Goal: Task Accomplishment & Management: Manage account settings

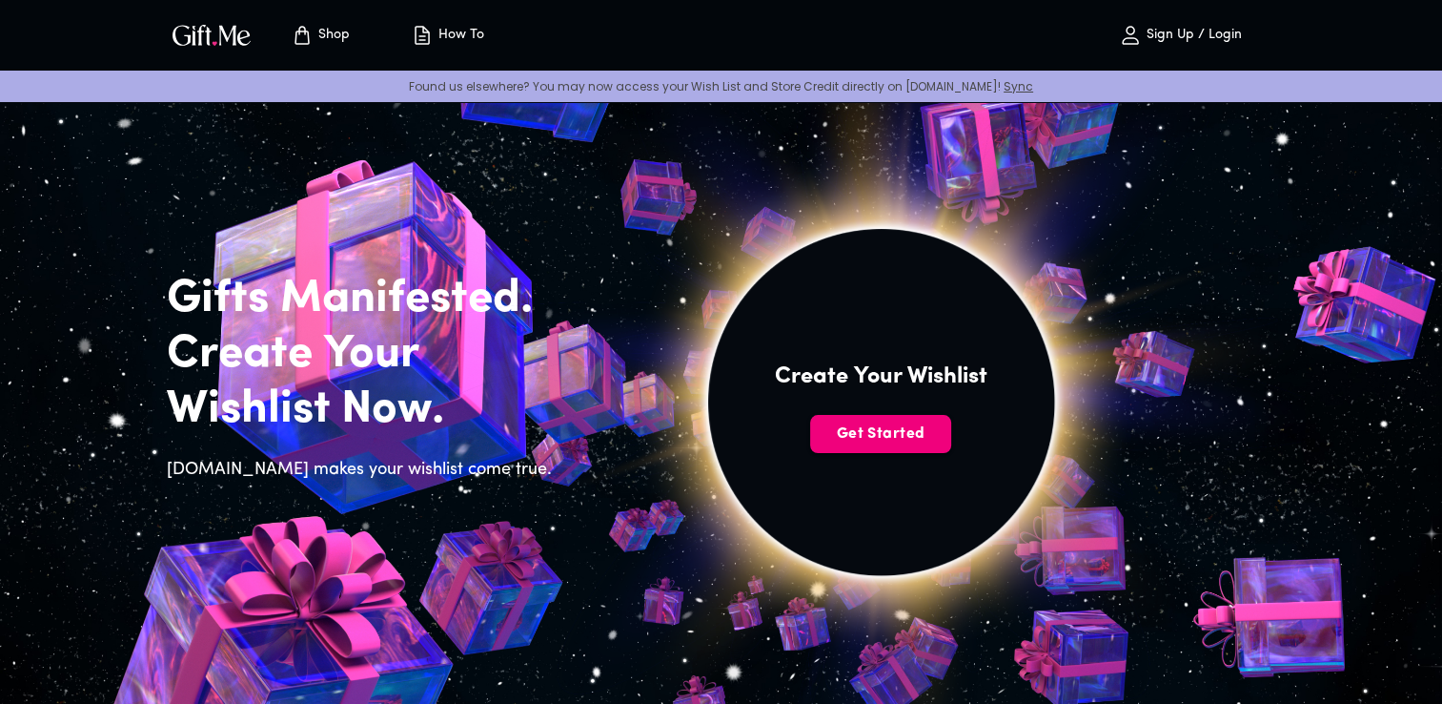
click at [913, 435] on span "Get Started" at bounding box center [880, 433] width 141 height 21
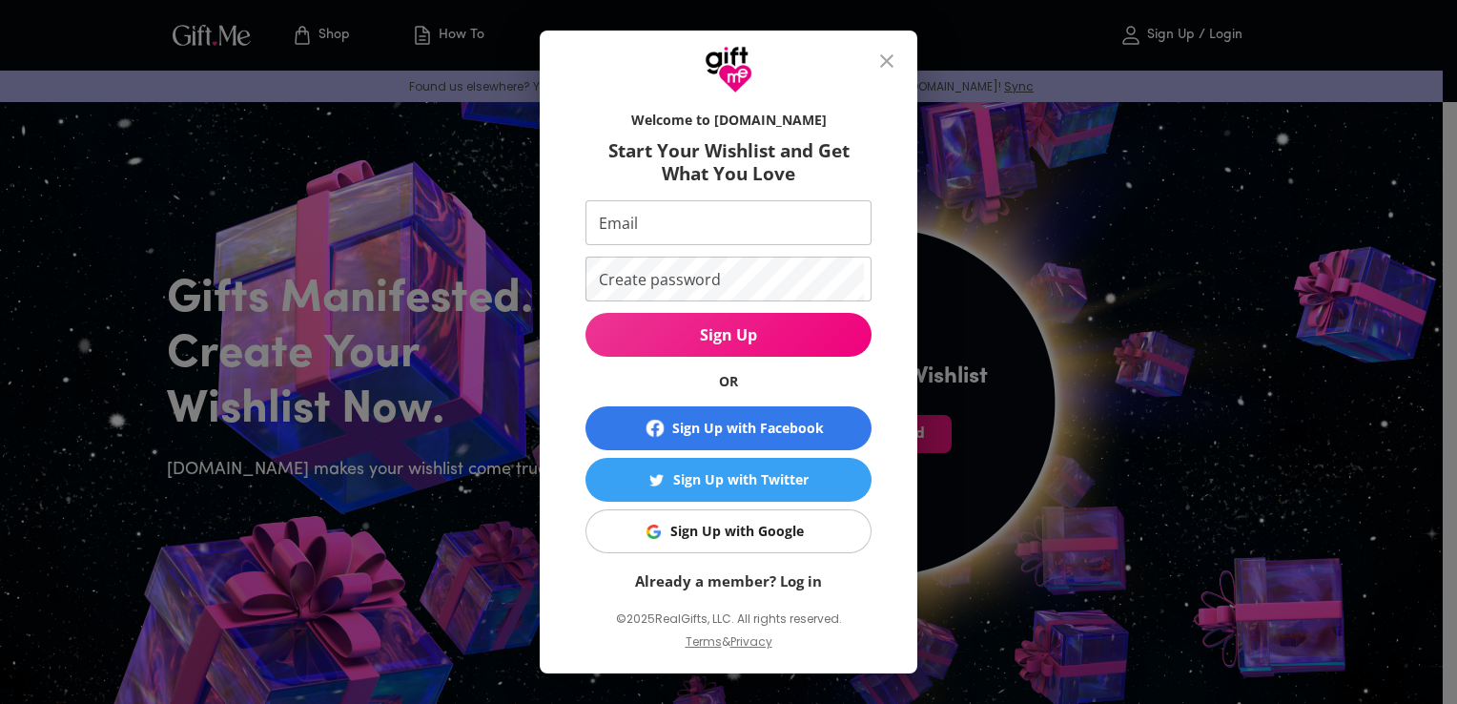
click at [759, 545] on button "Sign Up with Google" at bounding box center [728, 531] width 286 height 44
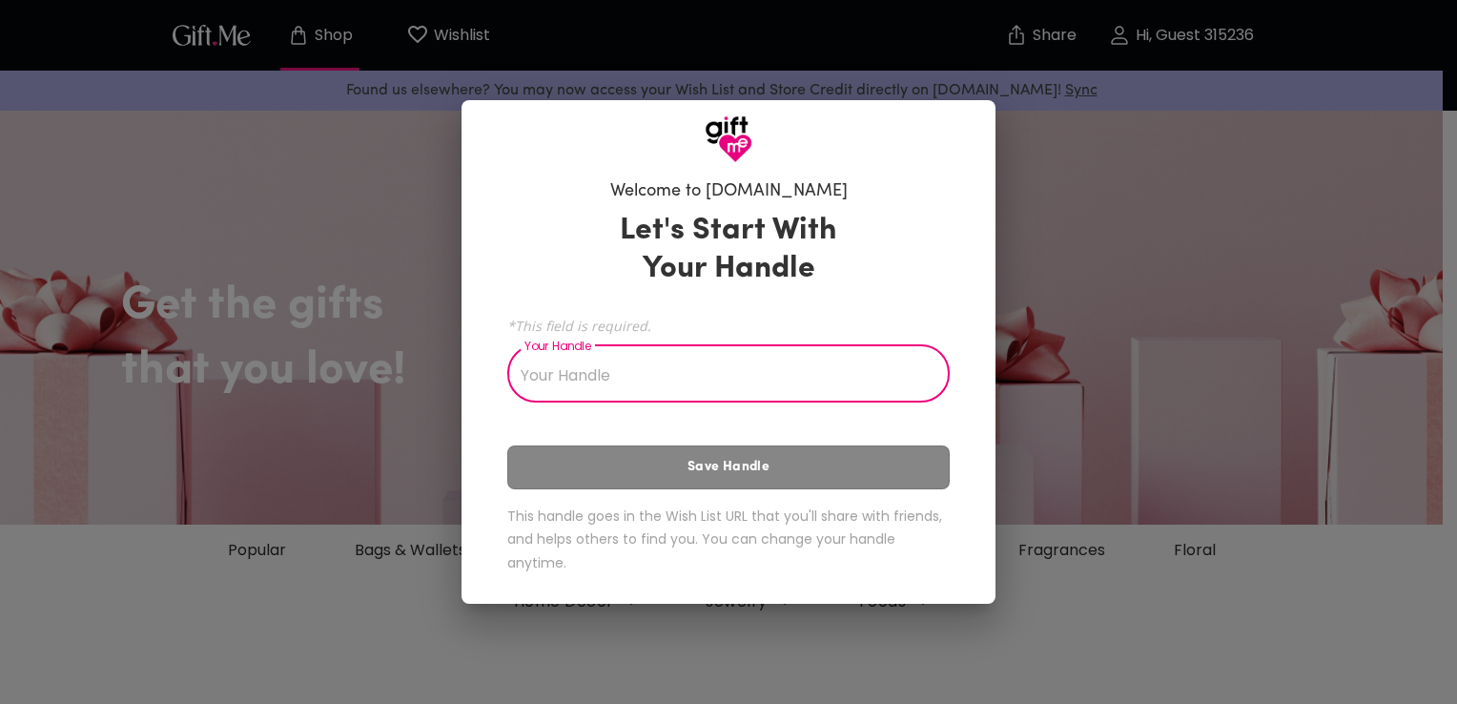
click at [847, 360] on input "Your Handle" at bounding box center [717, 375] width 421 height 53
click at [778, 384] on input "Your Handle" at bounding box center [717, 375] width 421 height 53
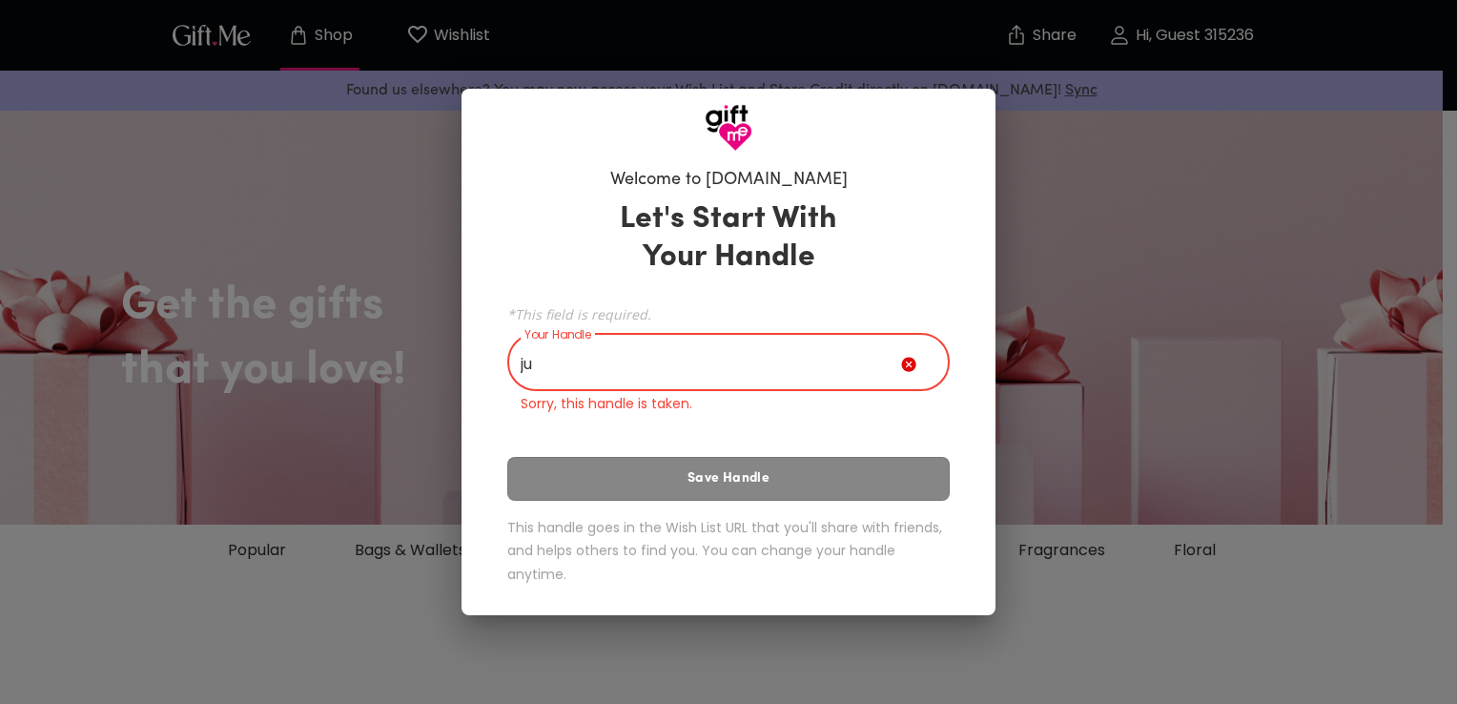
type input "j"
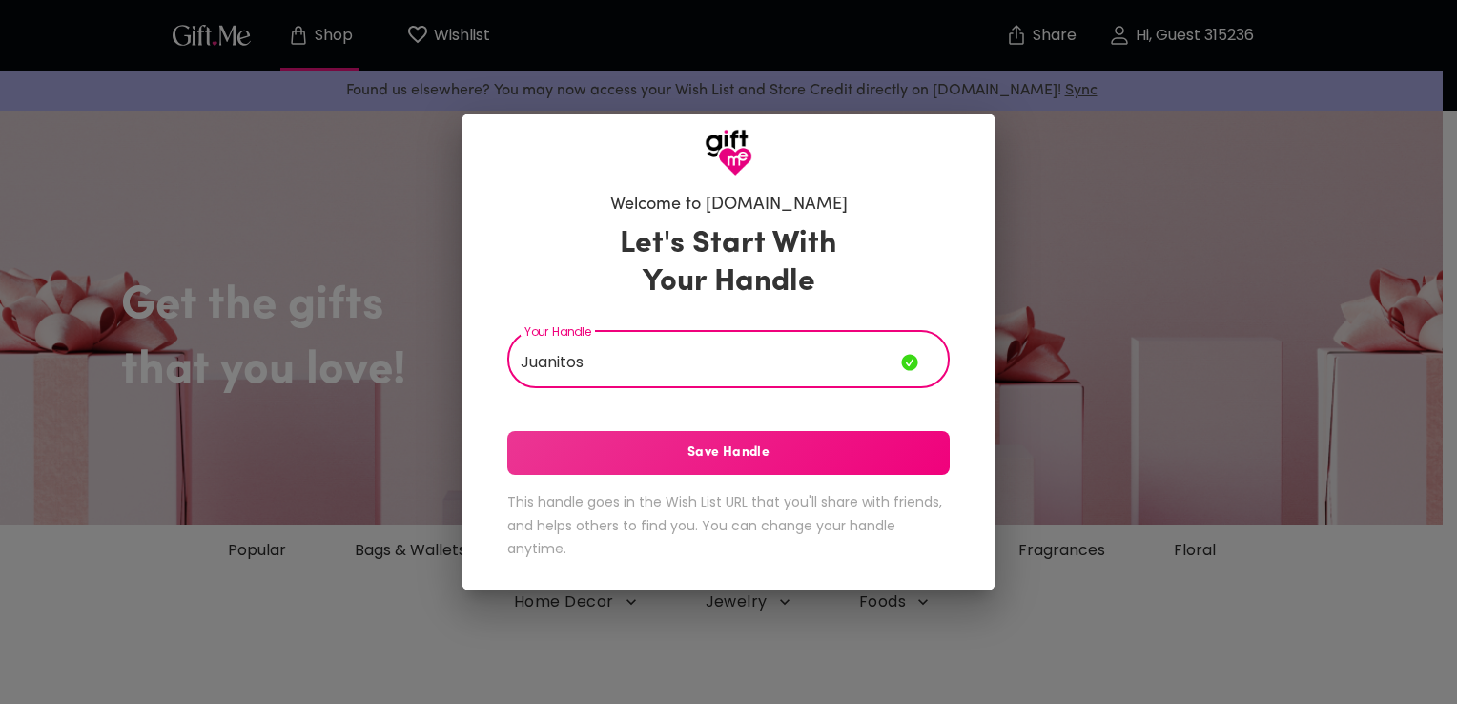
type input "Juanitos"
click at [697, 445] on span "Save Handle" at bounding box center [728, 452] width 442 height 21
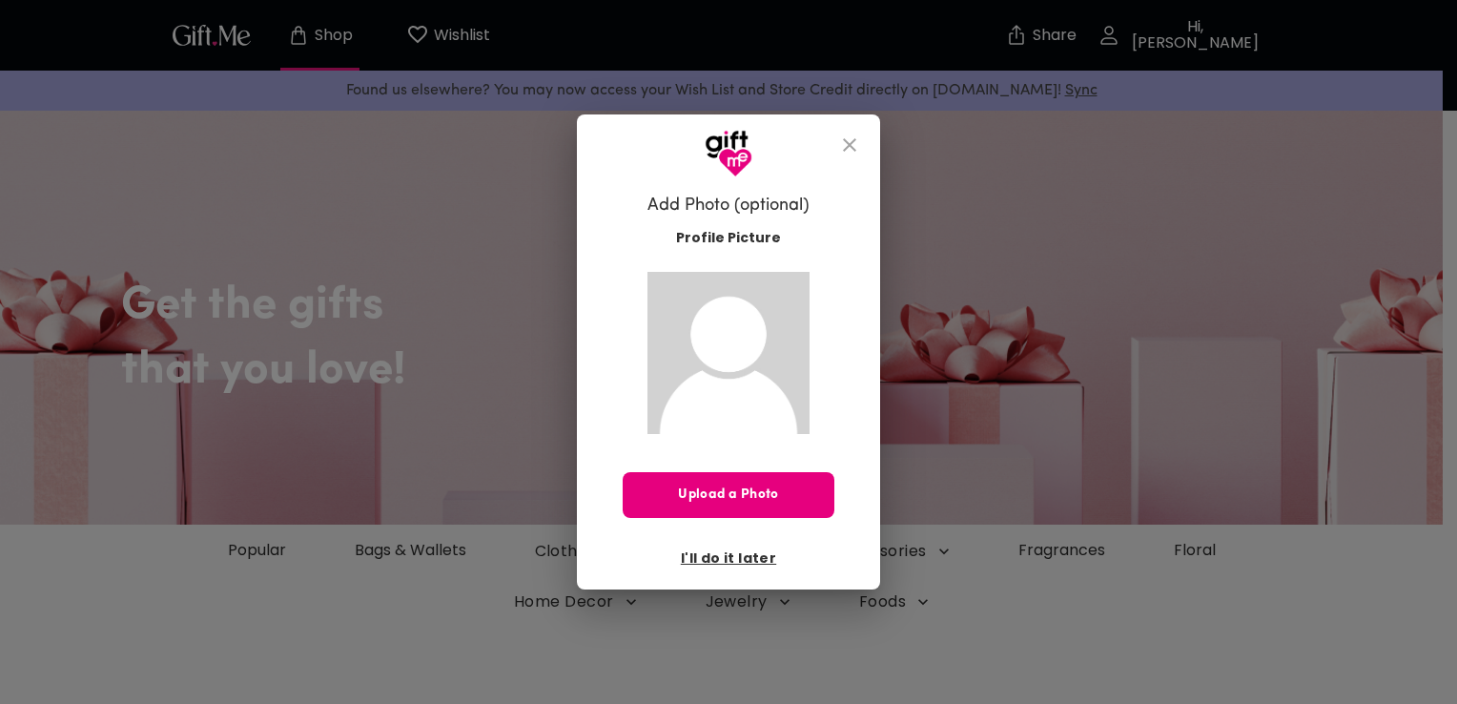
click at [852, 139] on icon "close" at bounding box center [849, 144] width 23 height 23
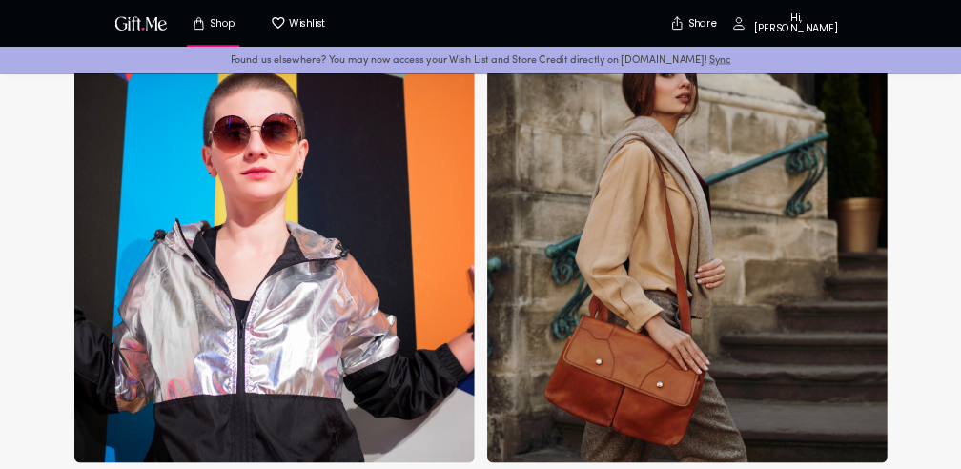
scroll to position [1299, 0]
